Goal: Task Accomplishment & Management: Use online tool/utility

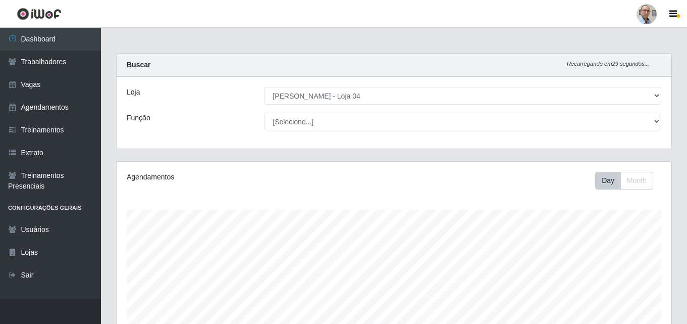
select select "251"
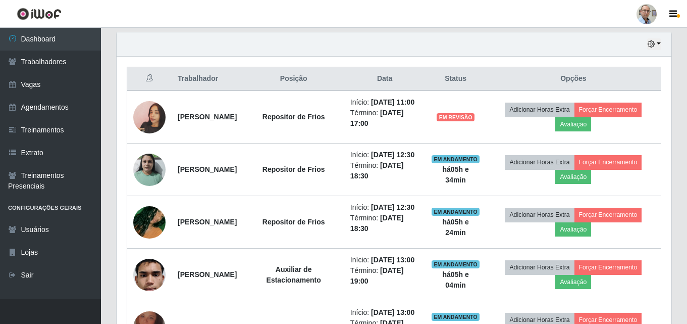
scroll to position [419, 0]
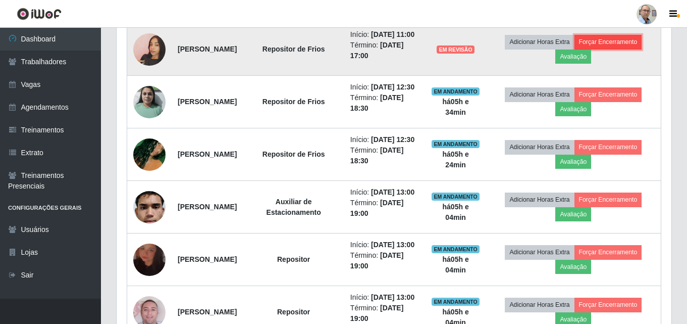
click at [617, 47] on button "Forçar Encerramento" at bounding box center [608, 42] width 68 height 14
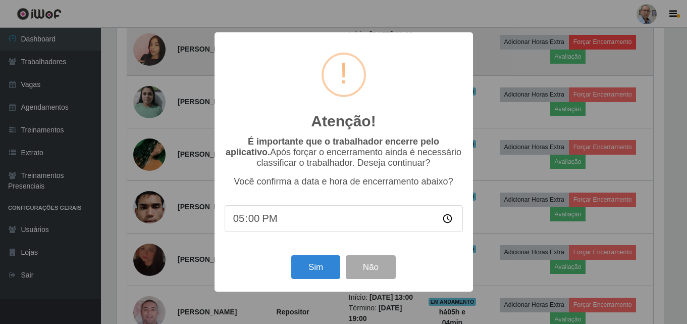
scroll to position [209, 550]
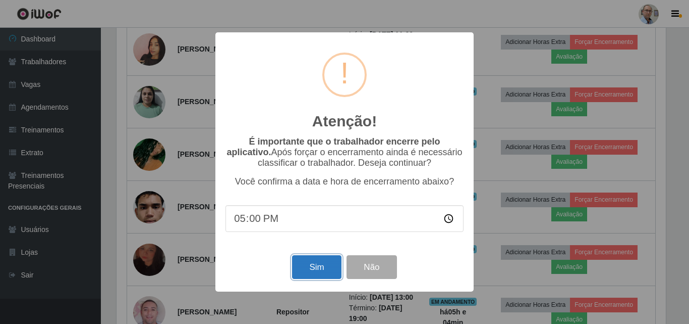
click at [314, 268] on button "Sim" at bounding box center [316, 267] width 49 height 24
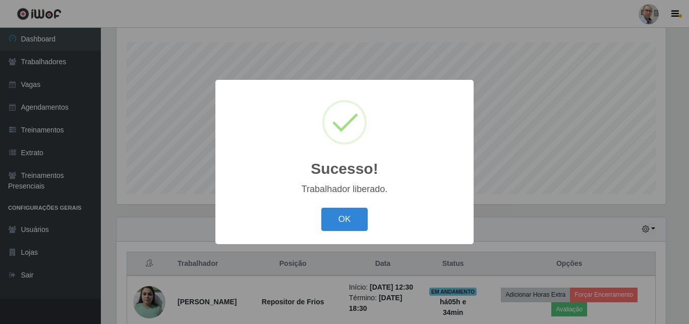
click at [512, 135] on div "Sucesso! × Trabalhador liberado. OK Cancel" at bounding box center [344, 162] width 689 height 324
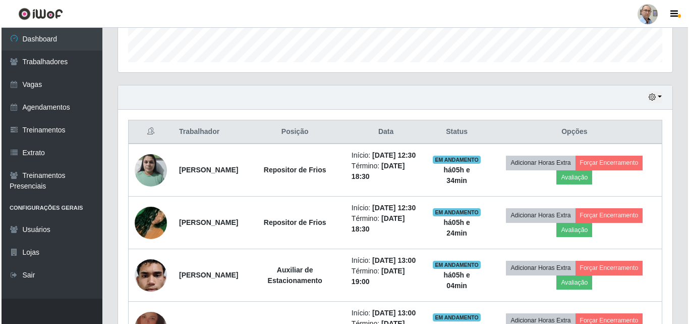
scroll to position [318, 0]
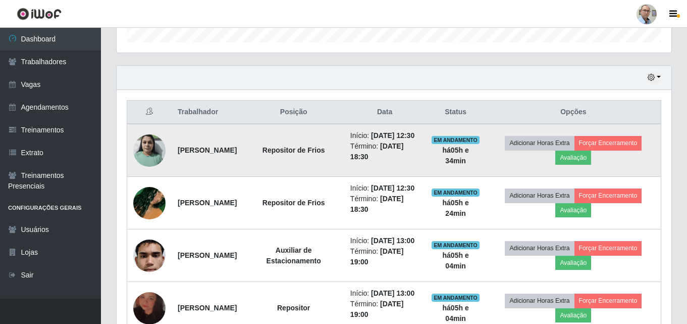
click at [153, 158] on img at bounding box center [149, 150] width 32 height 43
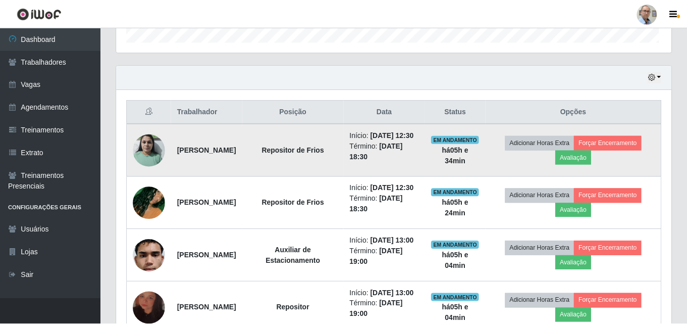
scroll to position [209, 550]
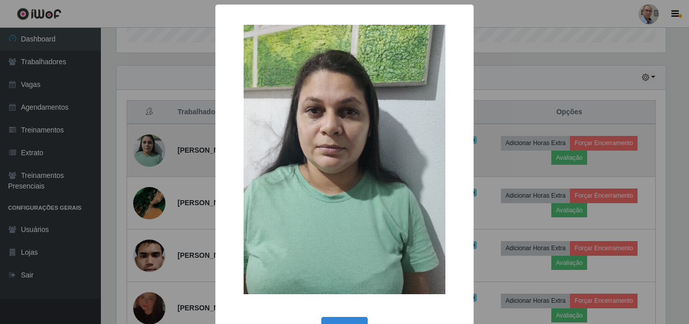
click at [153, 158] on div "× OK Cancel" at bounding box center [344, 162] width 689 height 324
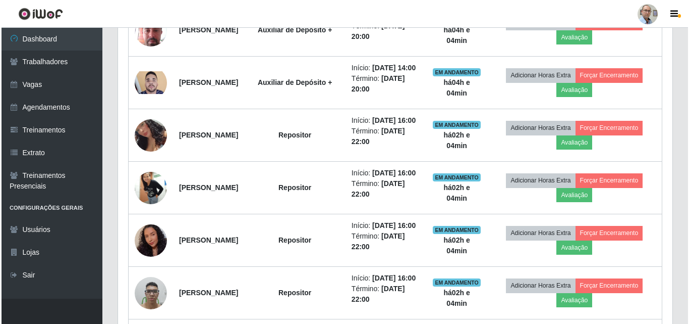
scroll to position [1075, 0]
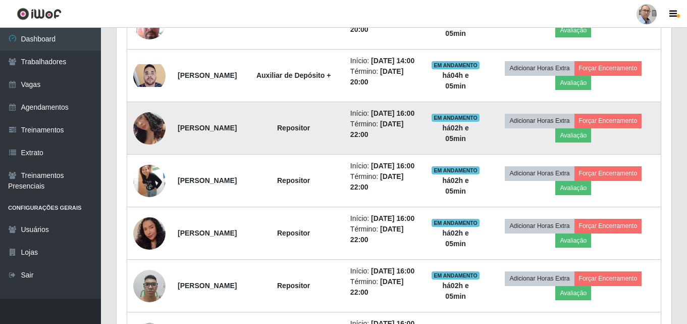
click at [149, 159] on img at bounding box center [149, 127] width 32 height 63
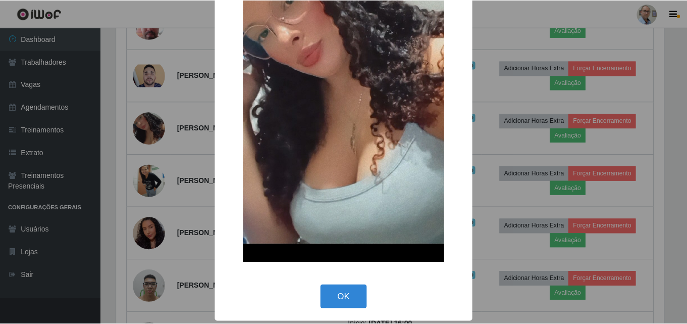
scroll to position [160, 0]
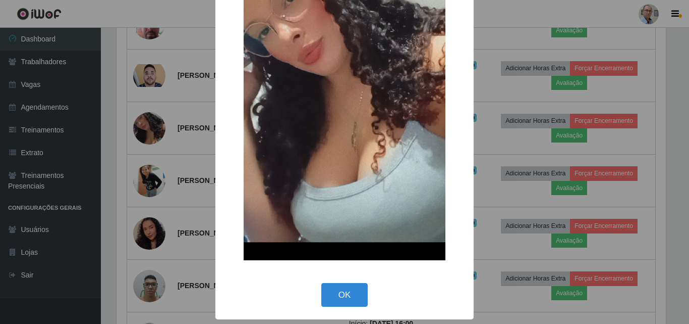
click at [128, 256] on div "× OK Cancel" at bounding box center [344, 162] width 689 height 324
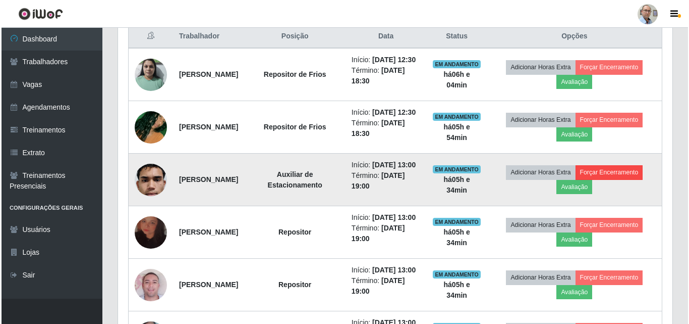
scroll to position [369, 0]
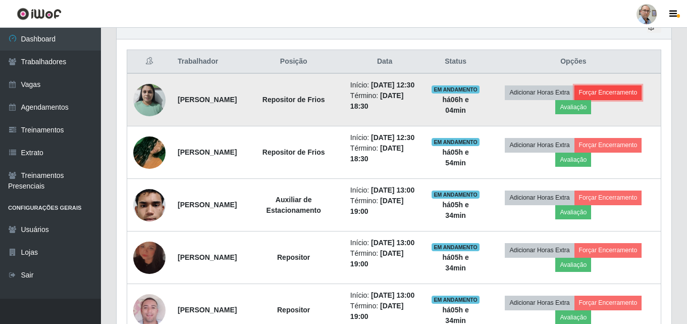
click at [624, 93] on button "Forçar Encerramento" at bounding box center [608, 92] width 68 height 14
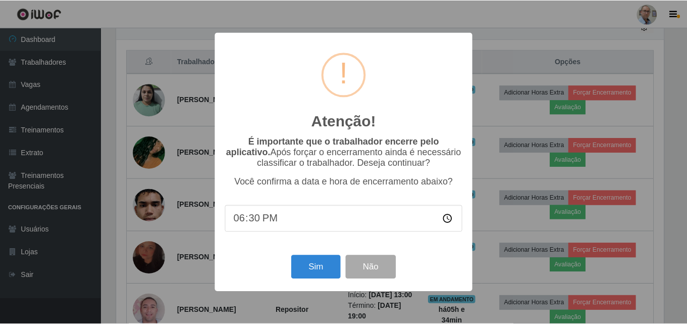
scroll to position [209, 550]
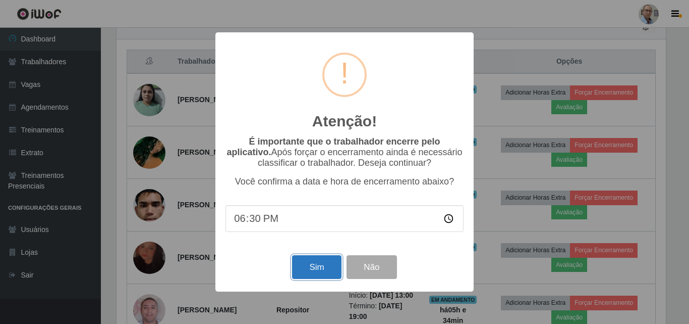
click at [314, 272] on button "Sim" at bounding box center [316, 267] width 49 height 24
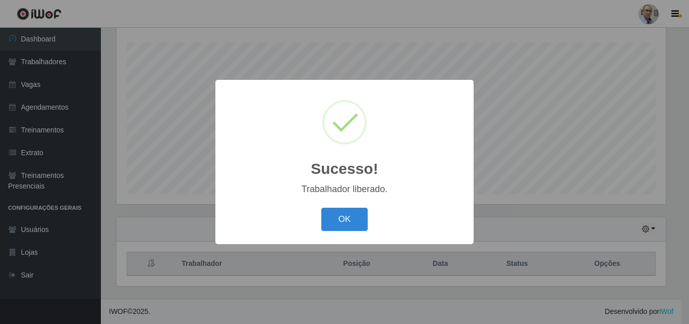
click at [576, 195] on div "Sucesso! × Trabalhador liberado. OK Cancel" at bounding box center [344, 162] width 689 height 324
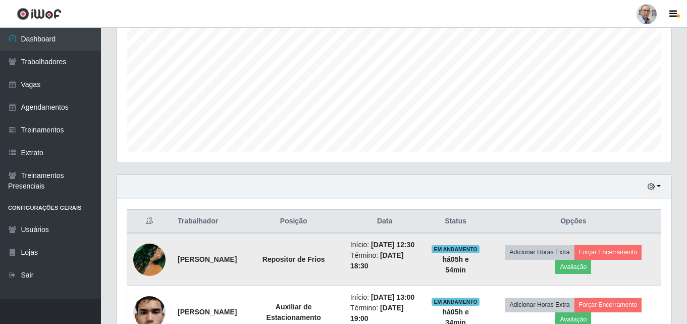
scroll to position [268, 0]
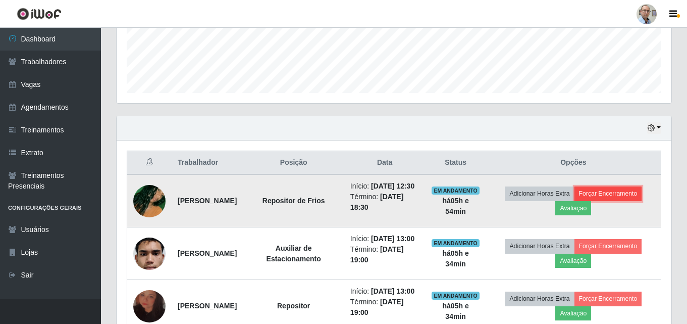
click at [609, 197] on button "Forçar Encerramento" at bounding box center [608, 193] width 68 height 14
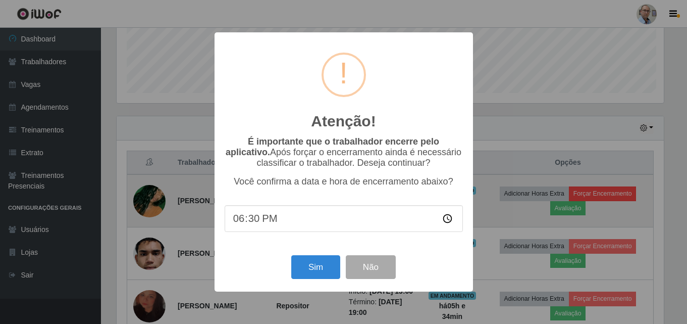
scroll to position [209, 550]
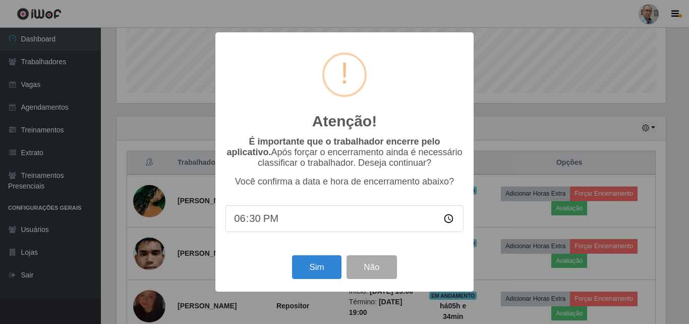
click at [255, 220] on input "18:30" at bounding box center [345, 218] width 238 height 27
type input "18:30"
click at [307, 272] on button "Sim" at bounding box center [316, 267] width 49 height 24
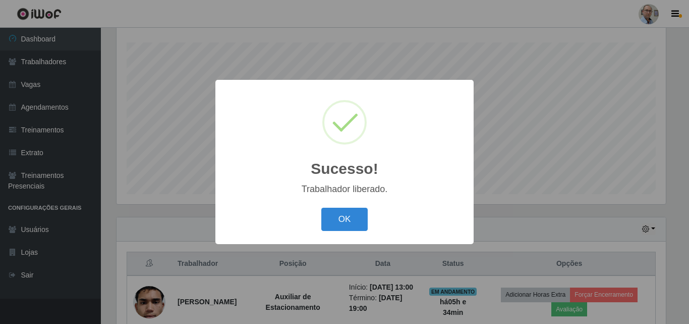
click at [549, 230] on div "Sucesso! × Trabalhador liberado. OK Cancel" at bounding box center [344, 162] width 689 height 324
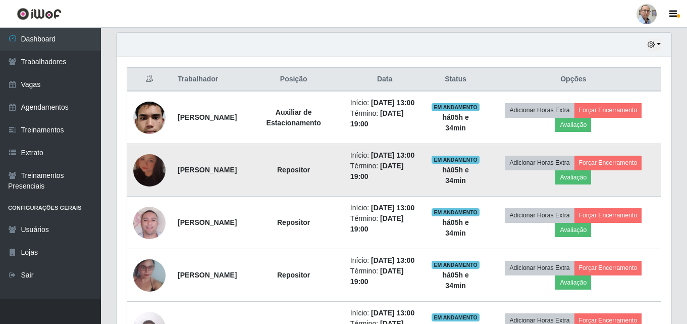
scroll to position [369, 0]
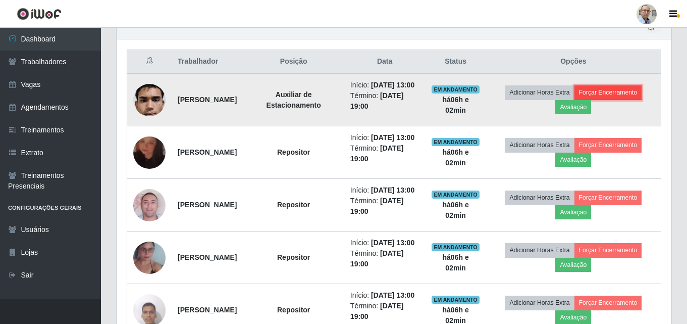
click at [617, 95] on button "Forçar Encerramento" at bounding box center [608, 92] width 68 height 14
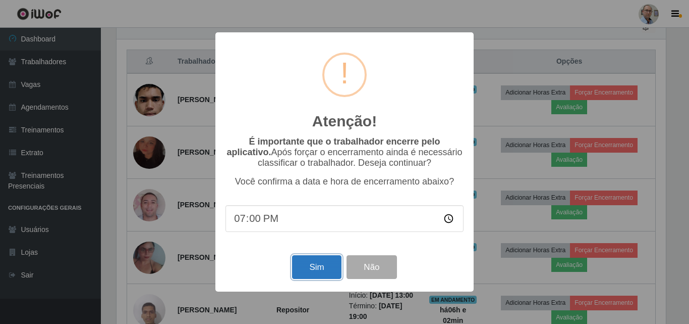
click at [315, 272] on button "Sim" at bounding box center [316, 267] width 49 height 24
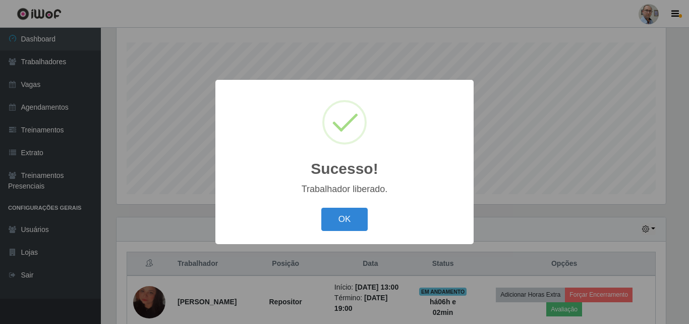
click at [682, 137] on div "Sucesso! × Trabalhador liberado. OK Cancel" at bounding box center [344, 162] width 689 height 324
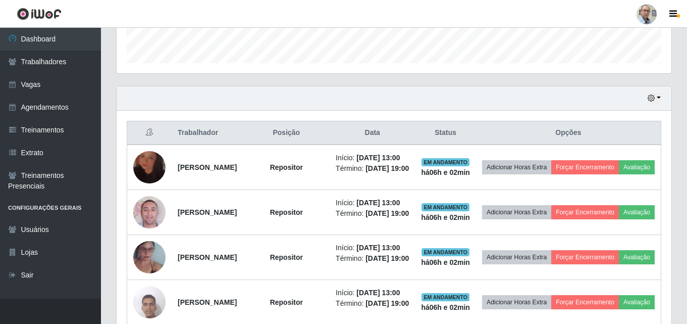
scroll to position [318, 0]
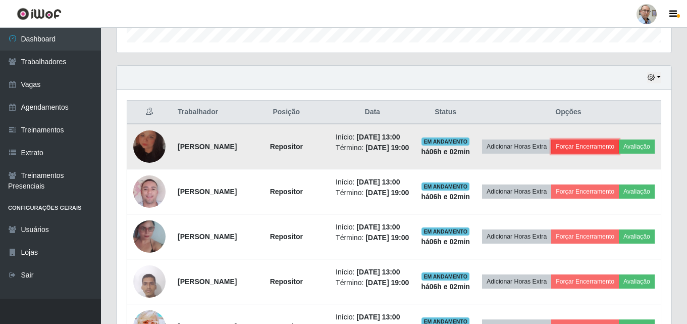
click at [612, 148] on button "Forçar Encerramento" at bounding box center [585, 146] width 68 height 14
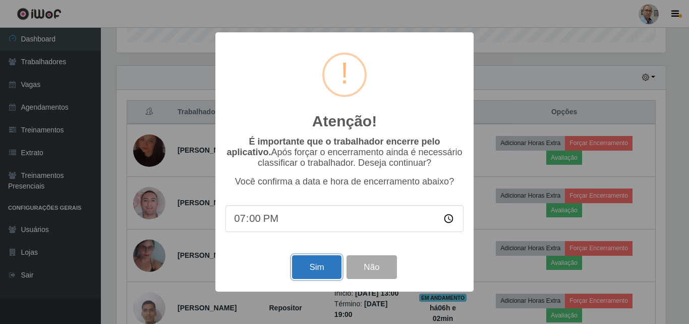
click at [319, 269] on button "Sim" at bounding box center [316, 267] width 49 height 24
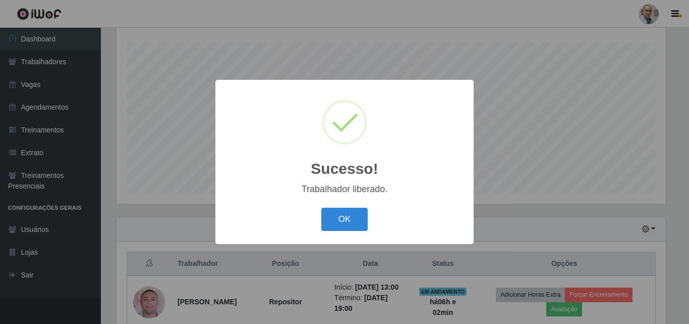
click at [546, 217] on div "Sucesso! × Trabalhador liberado. OK Cancel" at bounding box center [344, 162] width 689 height 324
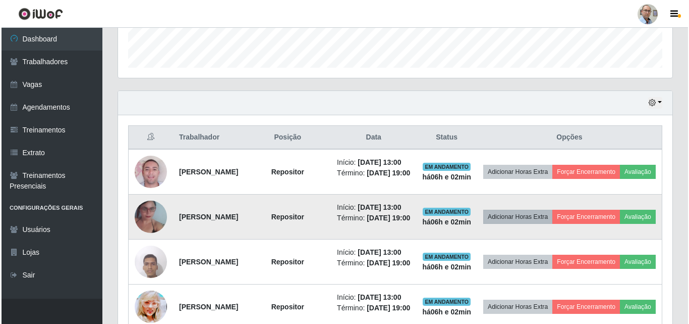
scroll to position [318, 0]
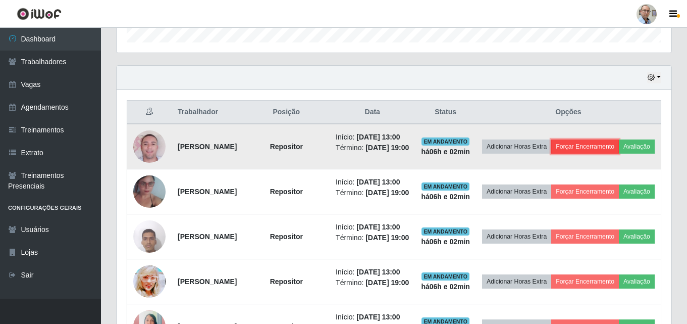
click at [618, 146] on button "Forçar Encerramento" at bounding box center [585, 146] width 68 height 14
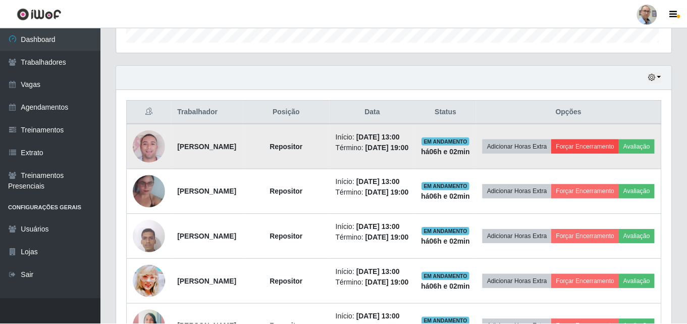
scroll to position [209, 550]
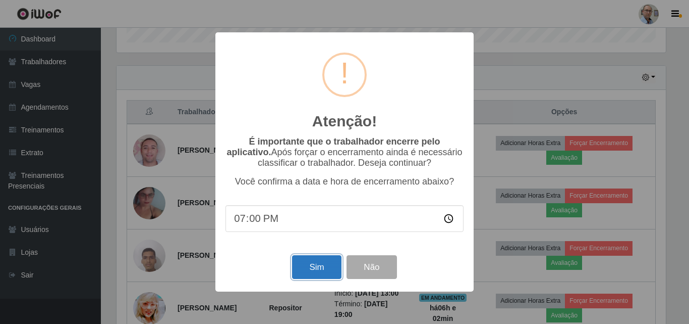
click at [325, 270] on button "Sim" at bounding box center [316, 267] width 49 height 24
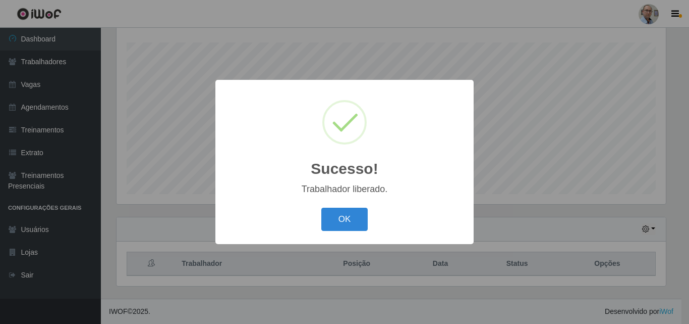
click at [624, 174] on div "Sucesso! × Trabalhador liberado. OK Cancel" at bounding box center [344, 162] width 689 height 324
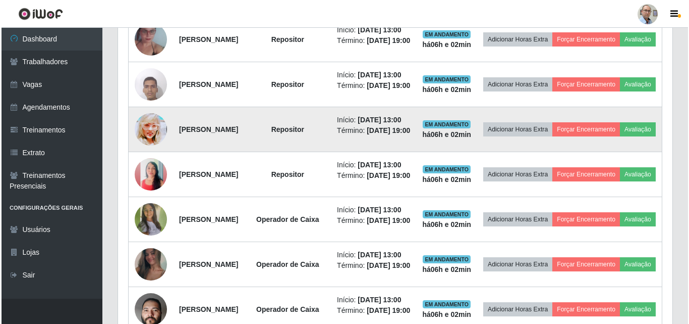
scroll to position [369, 0]
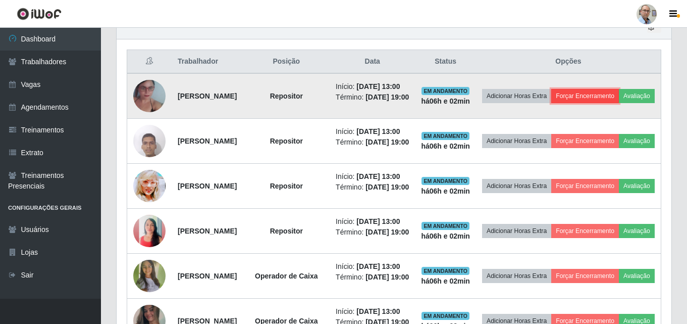
click at [619, 93] on button "Forçar Encerramento" at bounding box center [585, 96] width 68 height 14
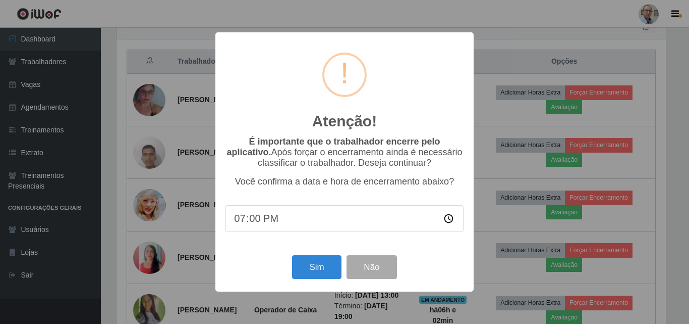
scroll to position [0, 0]
click at [322, 261] on button "Sim" at bounding box center [316, 267] width 49 height 24
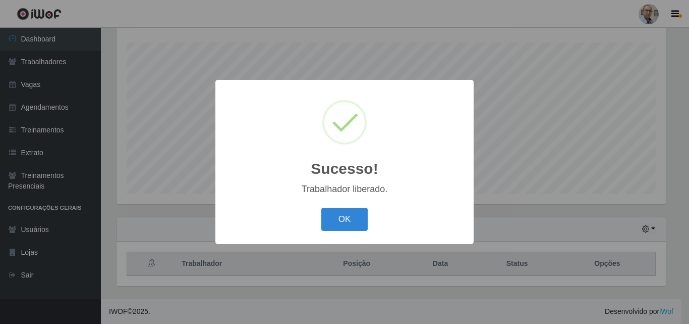
click at [618, 141] on div "Sucesso! × Trabalhador liberado. OK Cancel" at bounding box center [344, 162] width 689 height 324
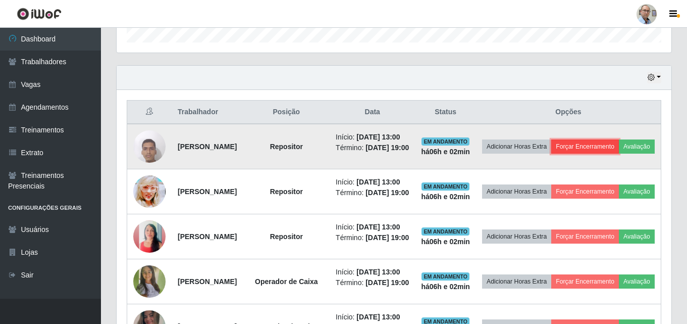
click at [619, 141] on button "Forçar Encerramento" at bounding box center [585, 146] width 68 height 14
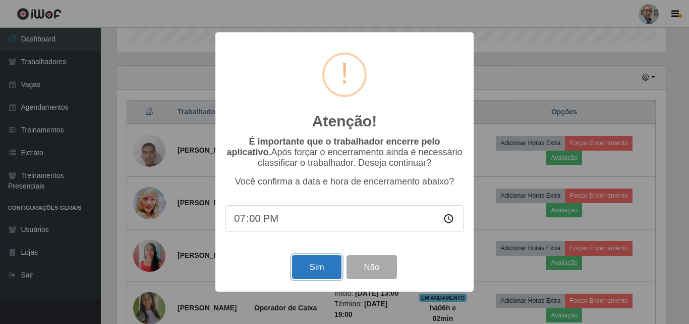
click at [310, 270] on button "Sim" at bounding box center [316, 267] width 49 height 24
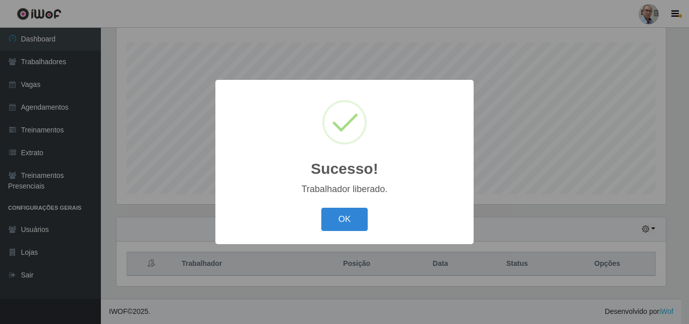
click at [643, 173] on div "Sucesso! × Trabalhador liberado. OK Cancel" at bounding box center [344, 162] width 689 height 324
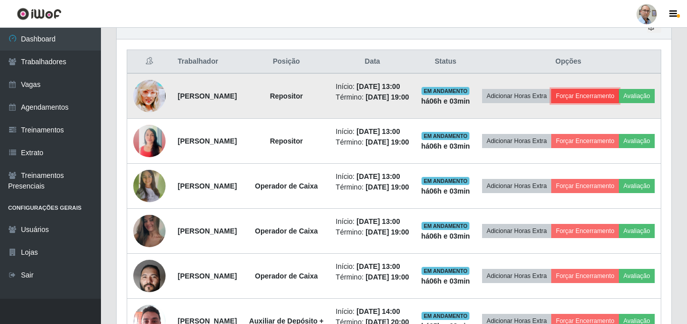
click at [619, 98] on button "Forçar Encerramento" at bounding box center [585, 96] width 68 height 14
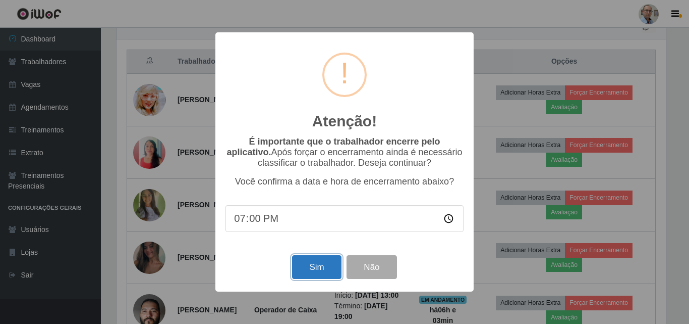
click at [317, 275] on button "Sim" at bounding box center [316, 267] width 49 height 24
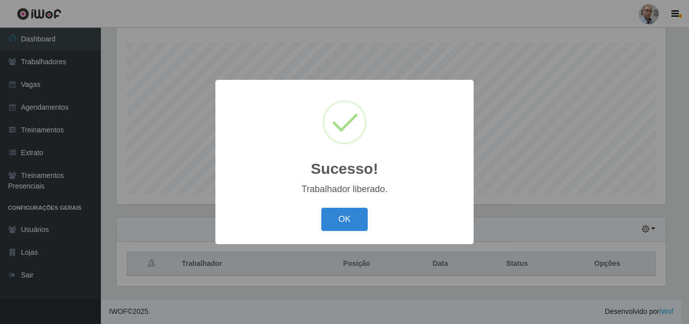
click at [573, 177] on div "Sucesso! × Trabalhador liberado. OK Cancel" at bounding box center [344, 162] width 689 height 324
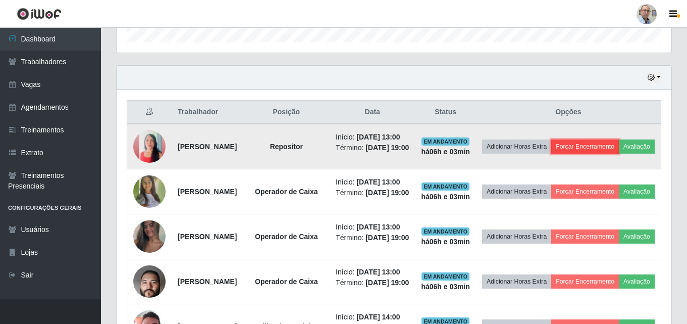
click at [619, 144] on button "Forçar Encerramento" at bounding box center [585, 146] width 68 height 14
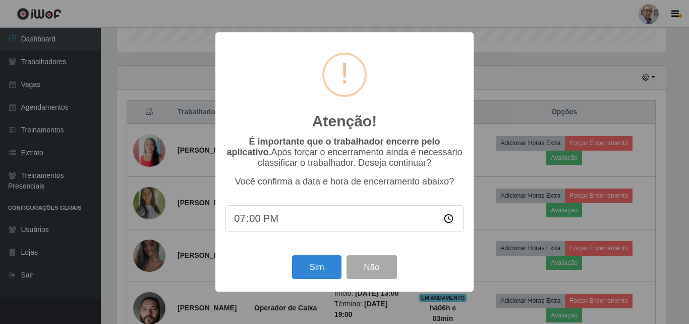
click at [504, 180] on div "Atenção! × É importante que o trabalhador encerre pelo aplicativo. Após forçar …" at bounding box center [344, 162] width 689 height 324
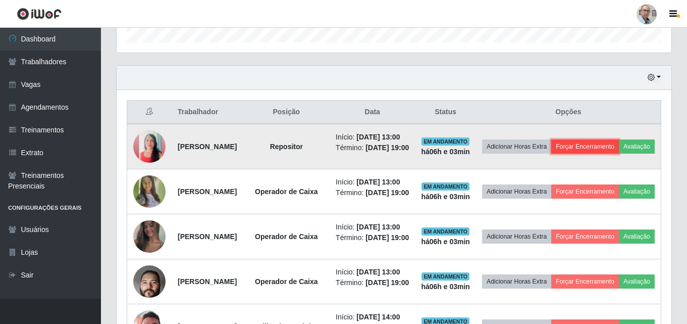
click at [619, 152] on button "Forçar Encerramento" at bounding box center [585, 146] width 68 height 14
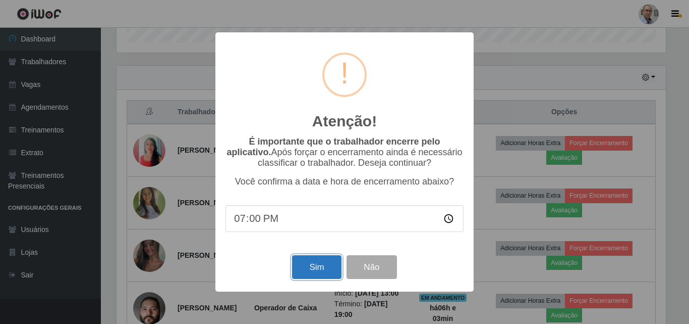
click at [318, 267] on button "Sim" at bounding box center [316, 267] width 49 height 24
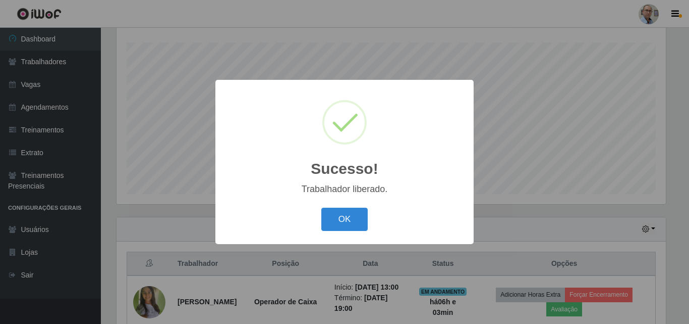
click at [515, 238] on div "Sucesso! × Trabalhador liberado. OK Cancel" at bounding box center [344, 162] width 689 height 324
